Goal: Task Accomplishment & Management: Use online tool/utility

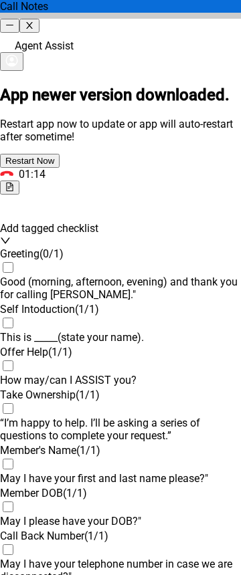
scroll to position [1469, 0]
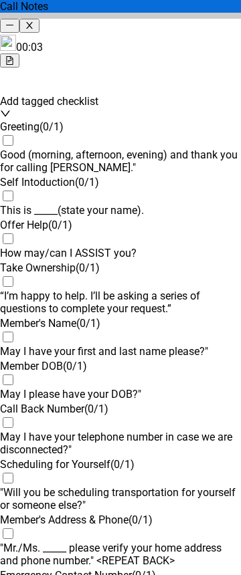
scroll to position [0, 0]
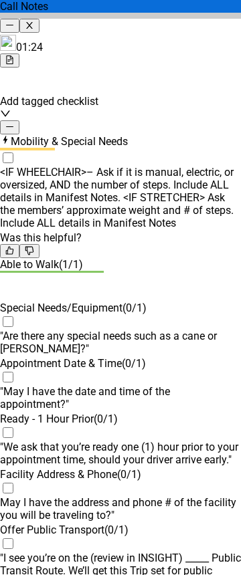
click at [14, 122] on icon "minus" at bounding box center [9, 126] width 9 height 9
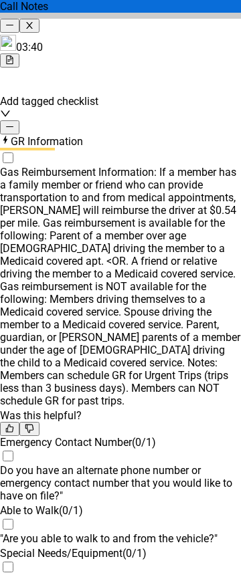
drag, startPoint x: 196, startPoint y: 116, endPoint x: 212, endPoint y: 124, distance: 17.3
click at [196, 134] on div "GR Information" at bounding box center [120, 140] width 241 height 13
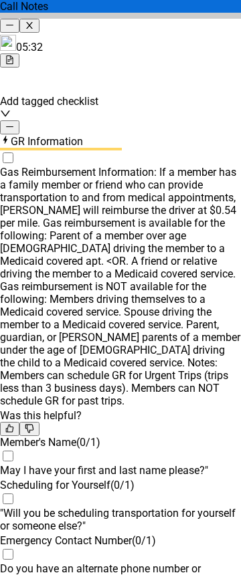
click at [196, 134] on div "GR Information" at bounding box center [120, 140] width 241 height 13
